Goal: Task Accomplishment & Management: Use online tool/utility

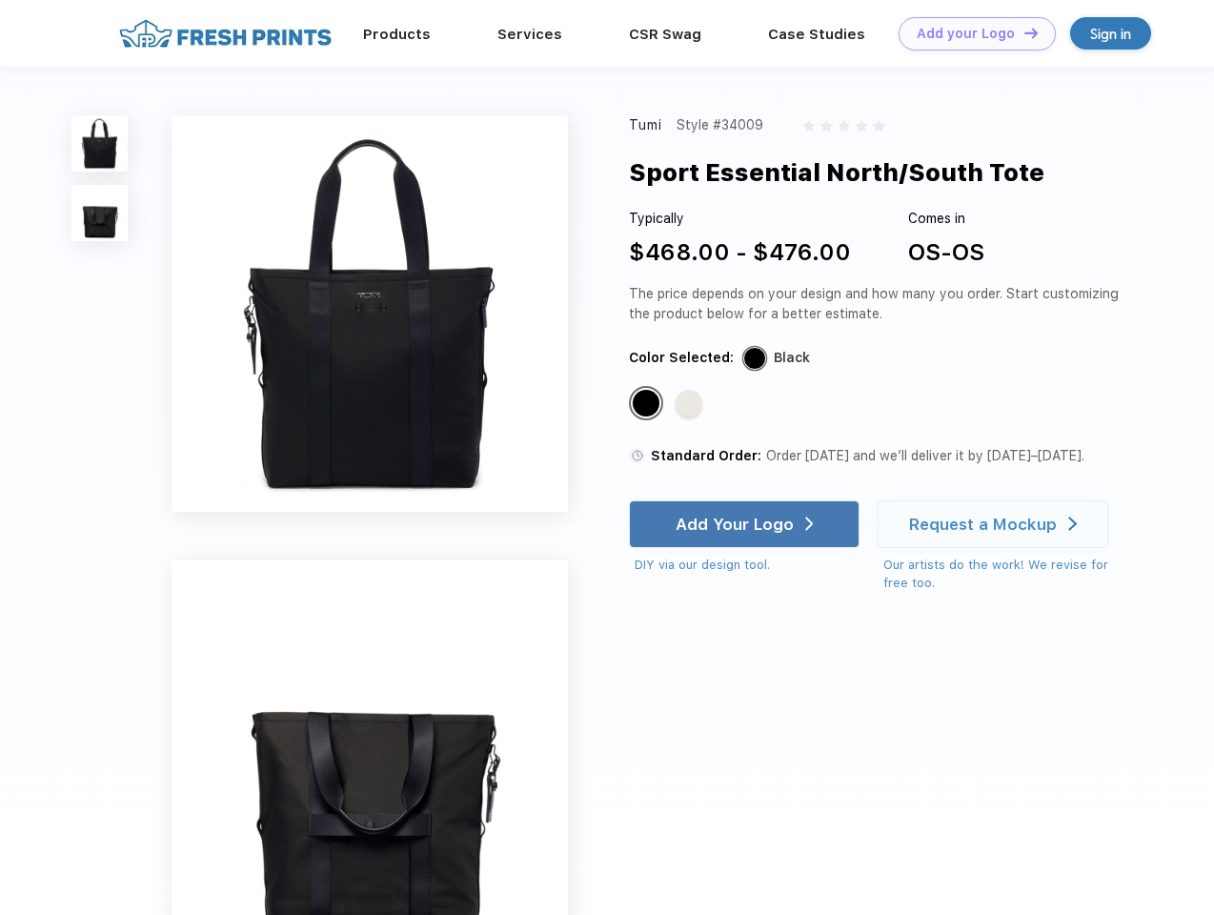
click at [970, 33] on link "Add your Logo Design Tool" at bounding box center [977, 33] width 157 height 33
click at [0, 0] on div "Design Tool" at bounding box center [0, 0] width 0 height 0
click at [1023, 32] on link "Add your Logo Design Tool" at bounding box center [977, 33] width 157 height 33
click at [100, 143] on img at bounding box center [99, 143] width 56 height 56
click at [100, 213] on img at bounding box center [99, 213] width 56 height 56
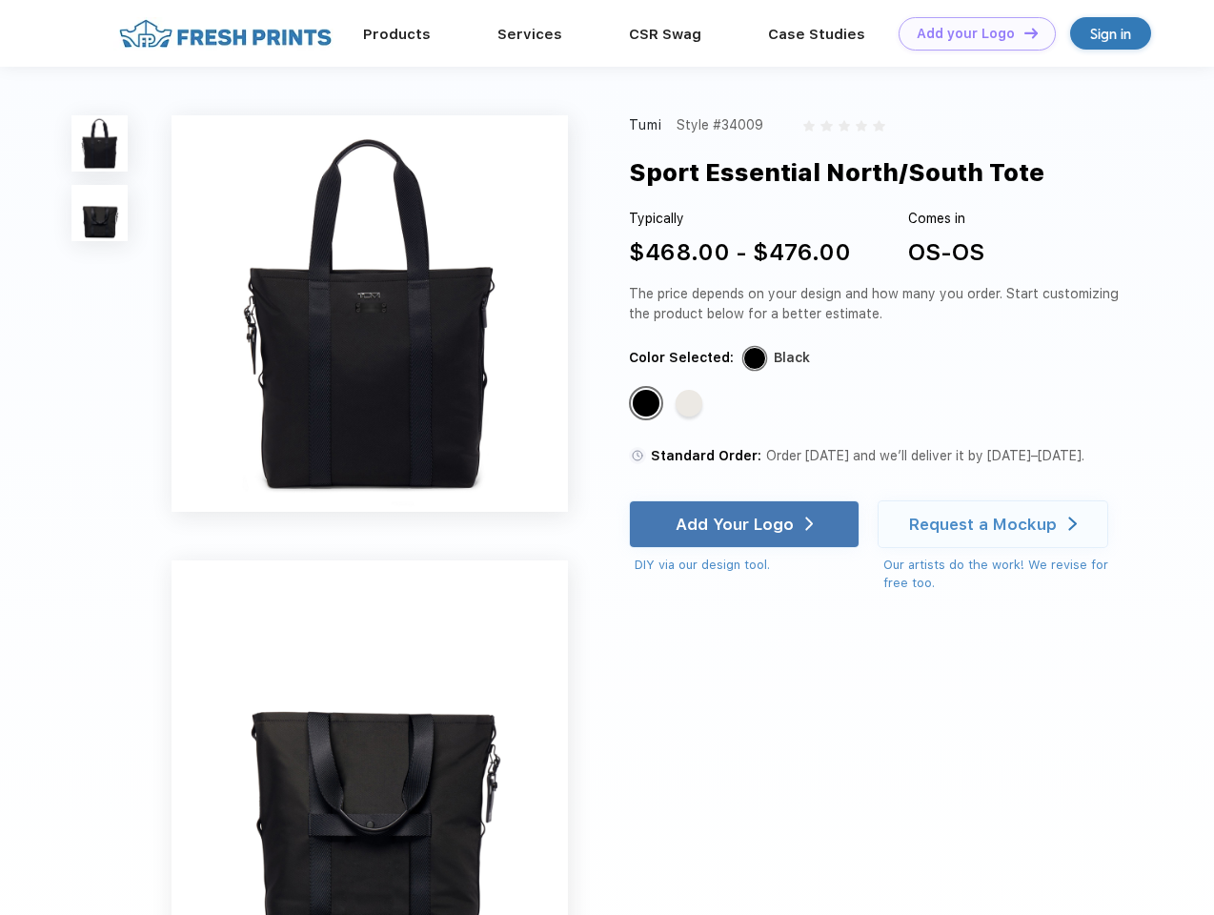
click at [648, 404] on div "Standard Color" at bounding box center [646, 403] width 27 height 27
click at [691, 404] on div "Standard Color" at bounding box center [689, 403] width 27 height 27
click at [746, 524] on div "Add Your Logo" at bounding box center [735, 524] width 118 height 19
click at [996, 524] on div "Request a Mockup" at bounding box center [983, 524] width 148 height 19
